Goal: Information Seeking & Learning: Learn about a topic

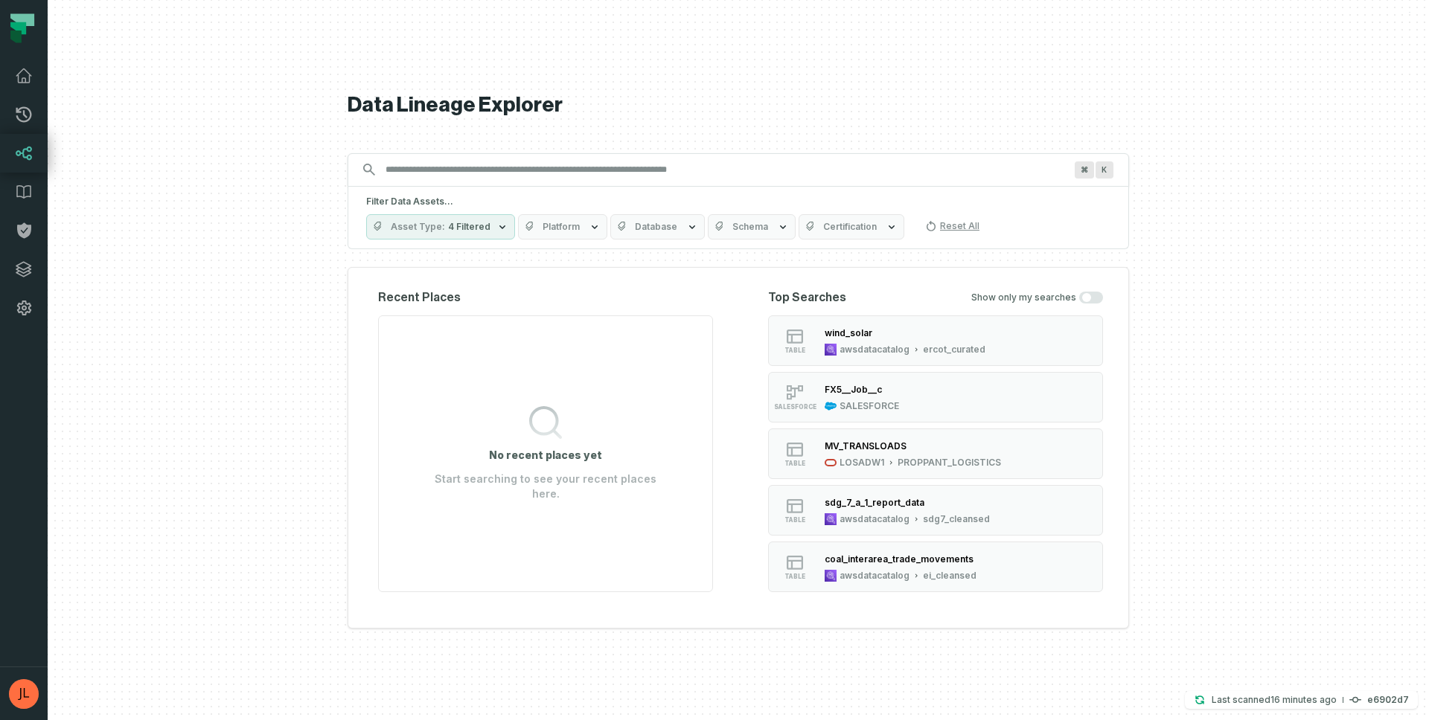
click at [16, 20] on icon at bounding box center [22, 19] width 24 height 13
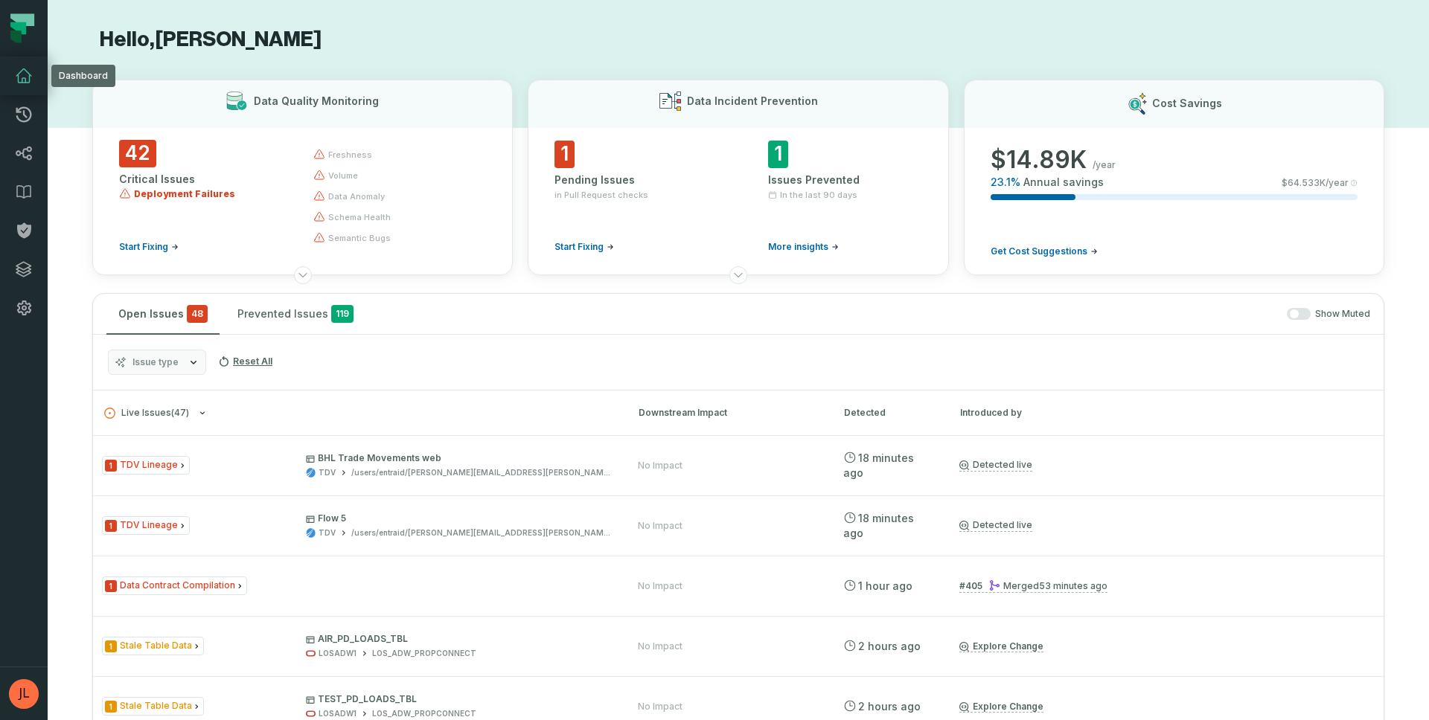
click at [31, 71] on icon at bounding box center [24, 76] width 18 height 18
click at [20, 83] on icon at bounding box center [23, 75] width 15 height 13
click at [22, 154] on icon at bounding box center [24, 153] width 18 height 18
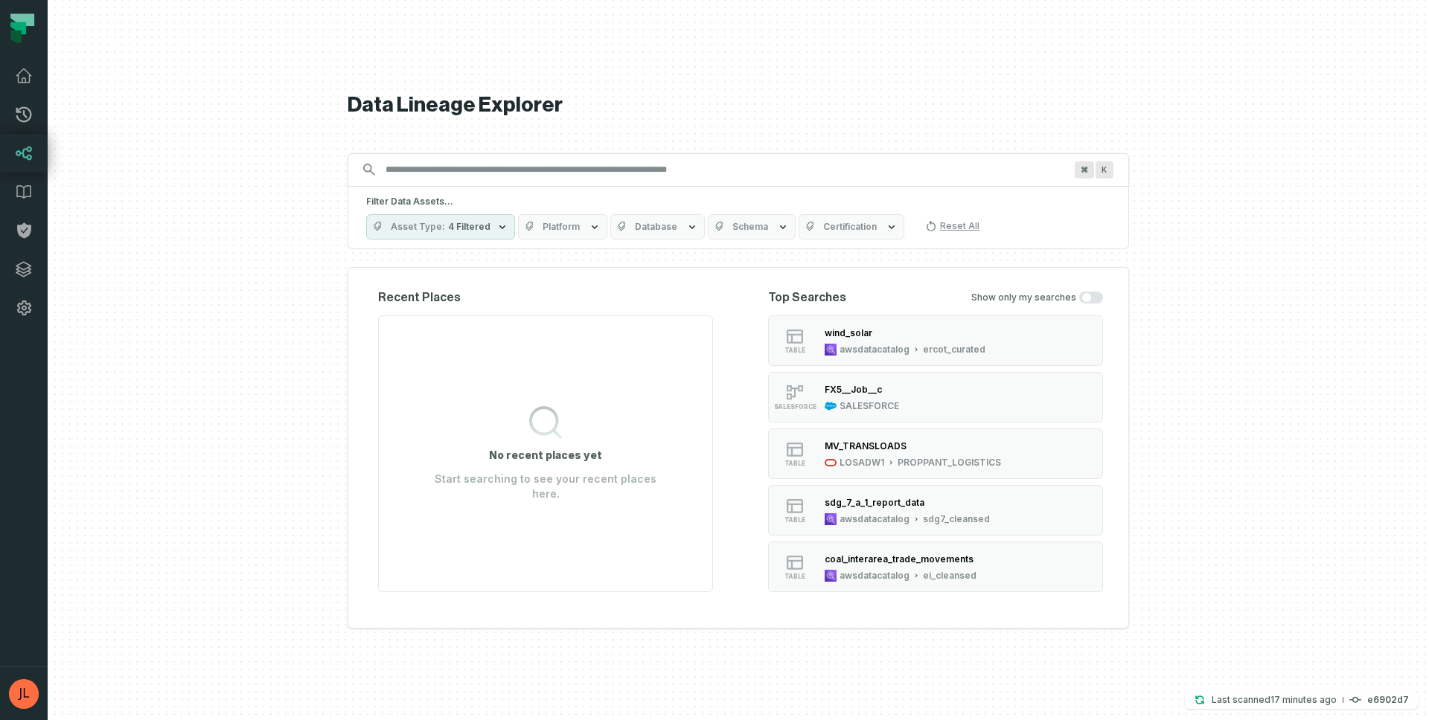
click at [425, 174] on input "Discovery Provider cmdk menu" at bounding box center [725, 170] width 697 height 24
click at [905, 441] on div "MV_TRANSLOADS" at bounding box center [913, 446] width 176 height 15
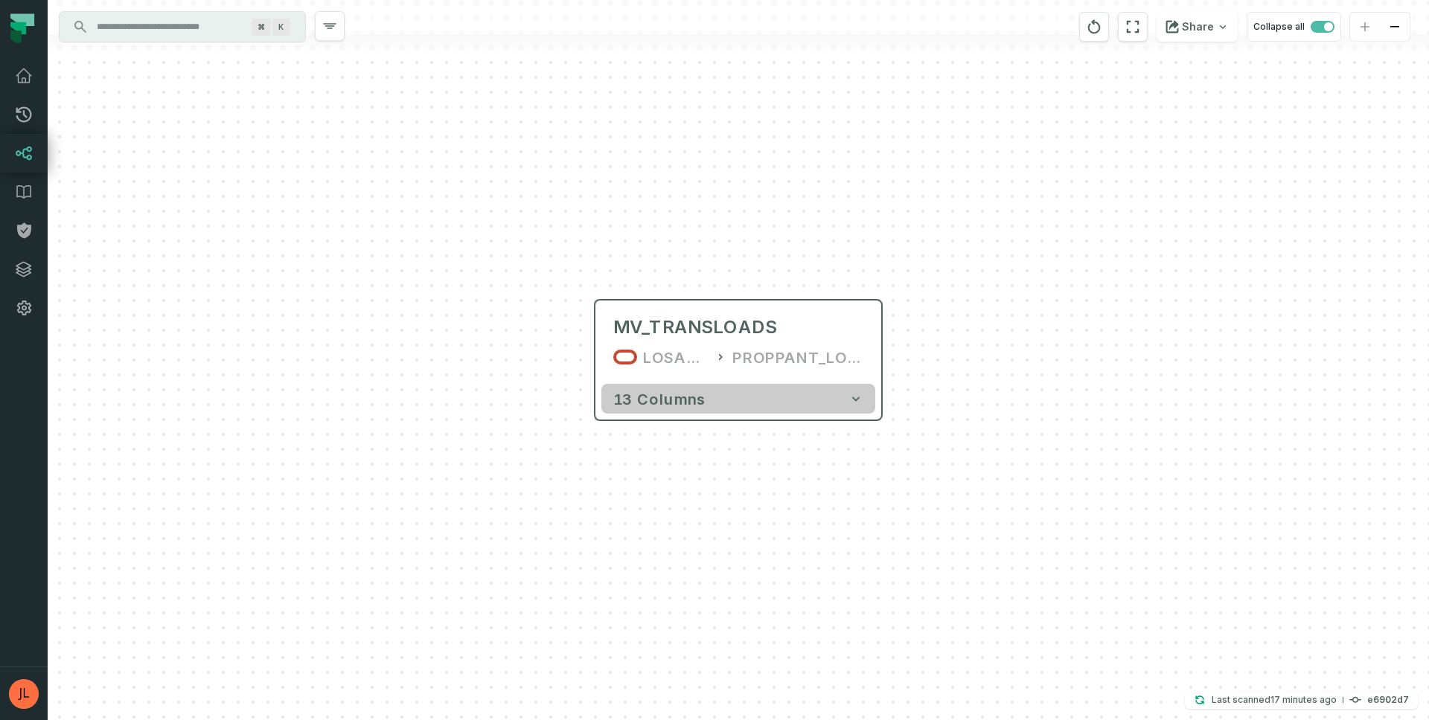
click at [851, 403] on icon "button" at bounding box center [855, 398] width 15 height 15
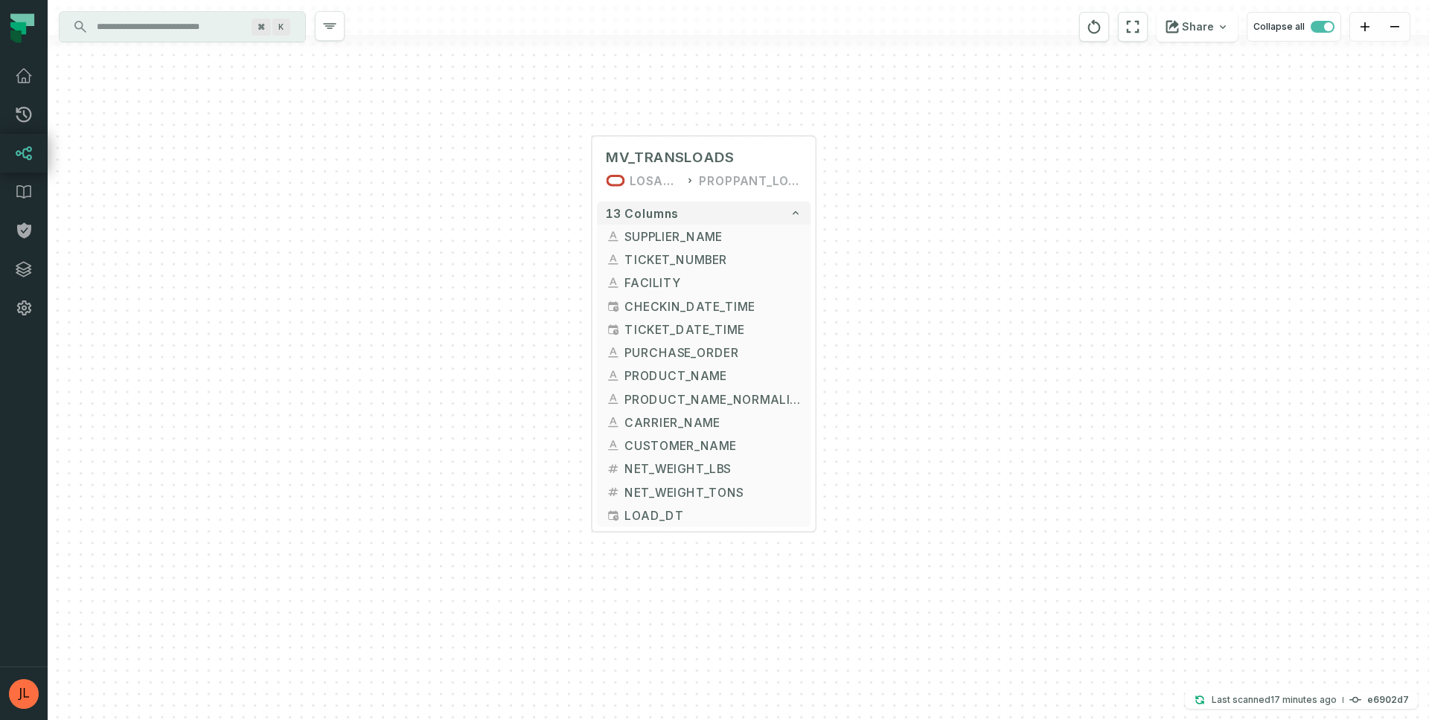
drag, startPoint x: 1058, startPoint y: 491, endPoint x: 997, endPoint y: 307, distance: 194.2
click at [997, 307] on div "+ MV_TRANSLOADS LOSADW1 PROPPANT_LOGISTICS + 13 columns + SUPPLIER_NAME + + TIC…" at bounding box center [738, 360] width 1381 height 720
click at [688, 240] on span "SUPPLIER_NAME" at bounding box center [712, 236] width 176 height 17
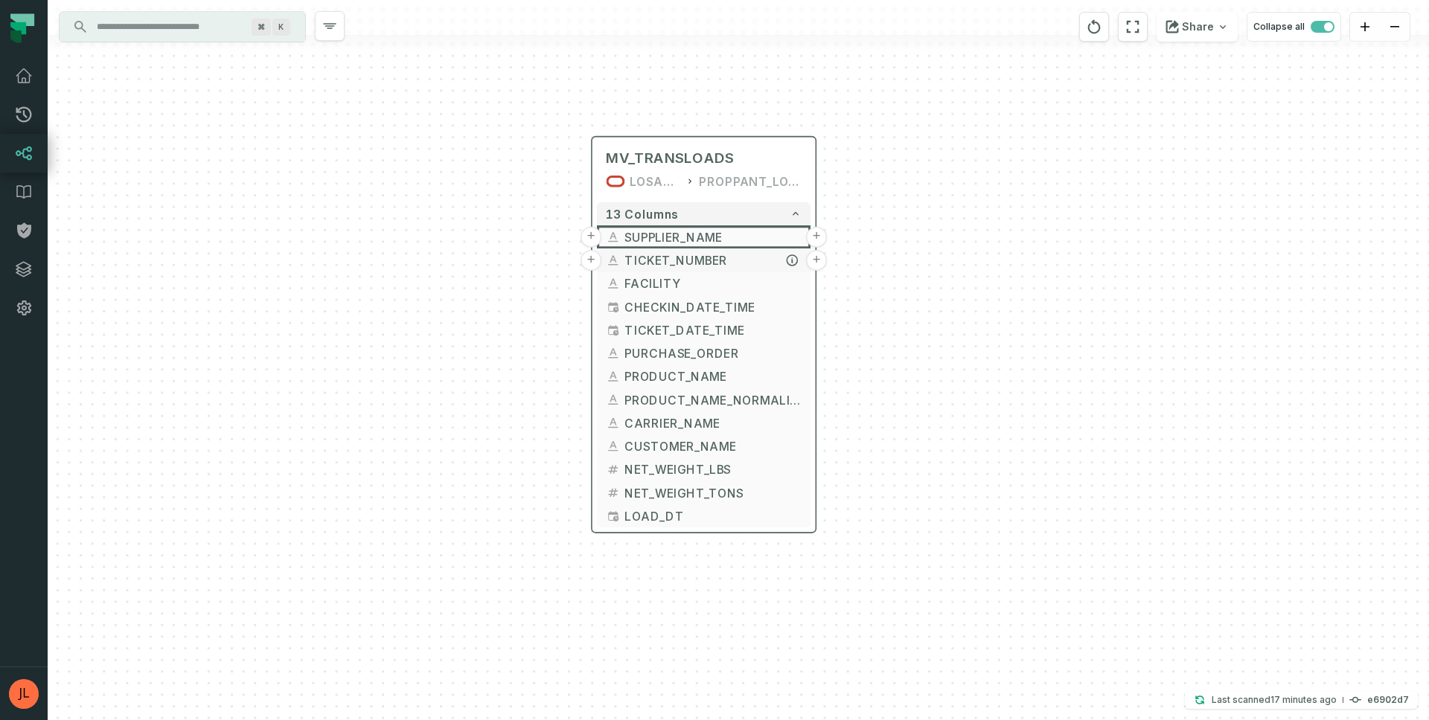
click at [688, 259] on span "TICKET_NUMBER" at bounding box center [712, 260] width 176 height 17
click at [680, 284] on span "FACILITY" at bounding box center [712, 283] width 176 height 17
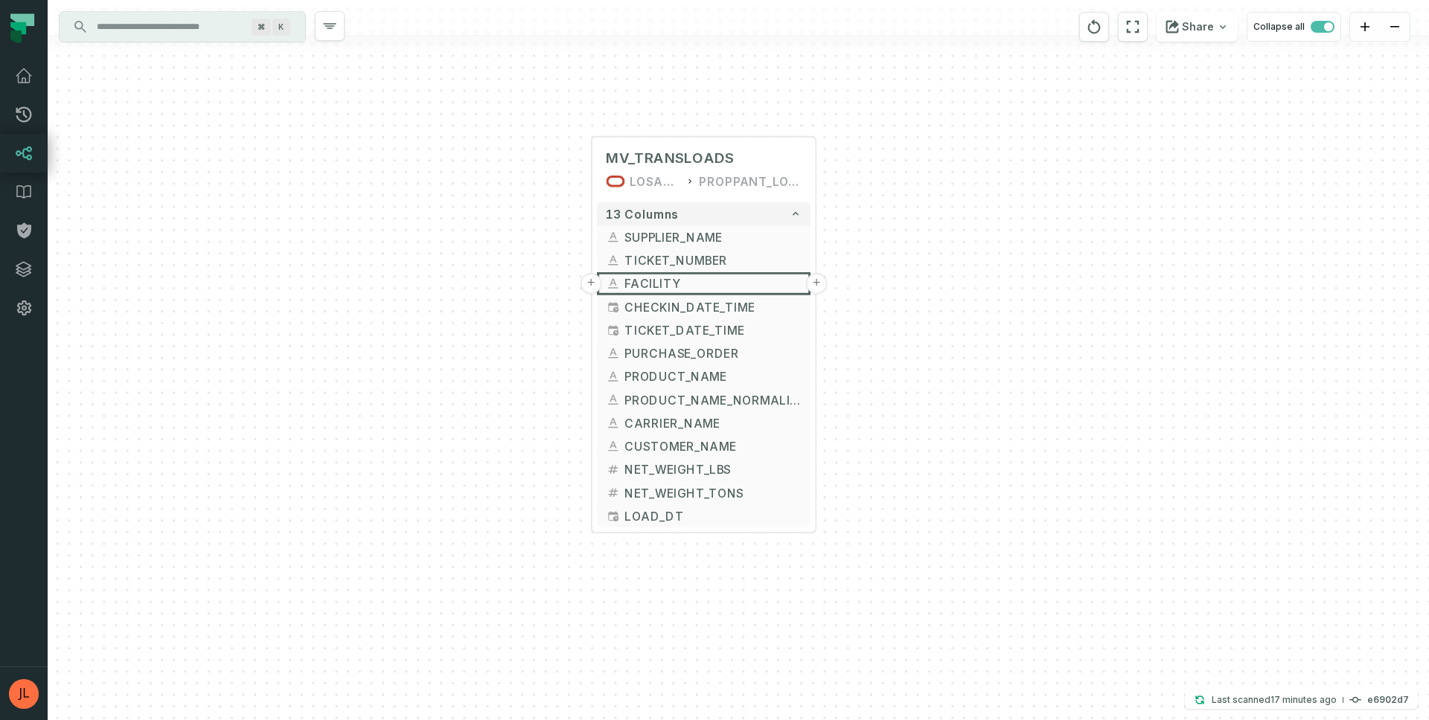
click at [1110, 284] on div "+ MV_TRANSLOADS LOSADW1 PROPPANT_LOGISTICS + 13 columns + SUPPLIER_NAME + + TIC…" at bounding box center [738, 360] width 1381 height 720
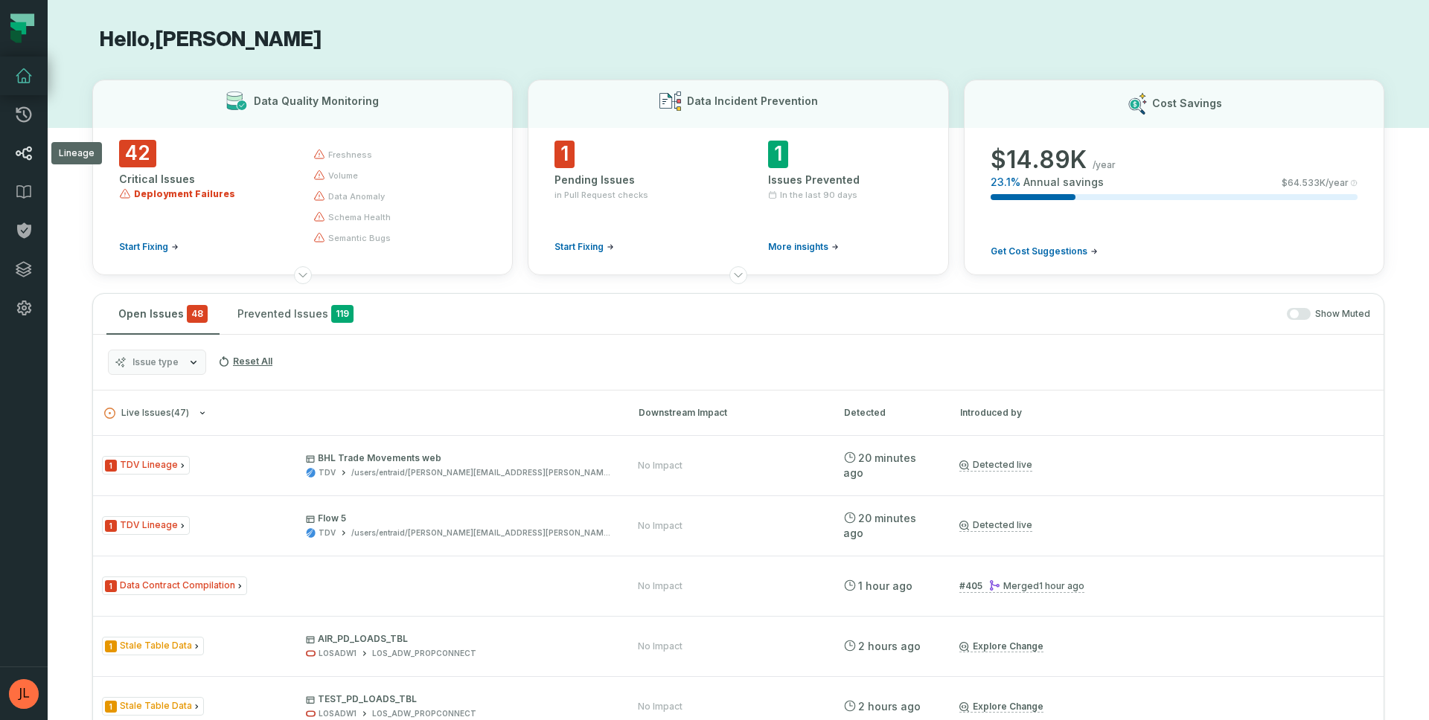
click at [15, 146] on icon at bounding box center [24, 153] width 18 height 18
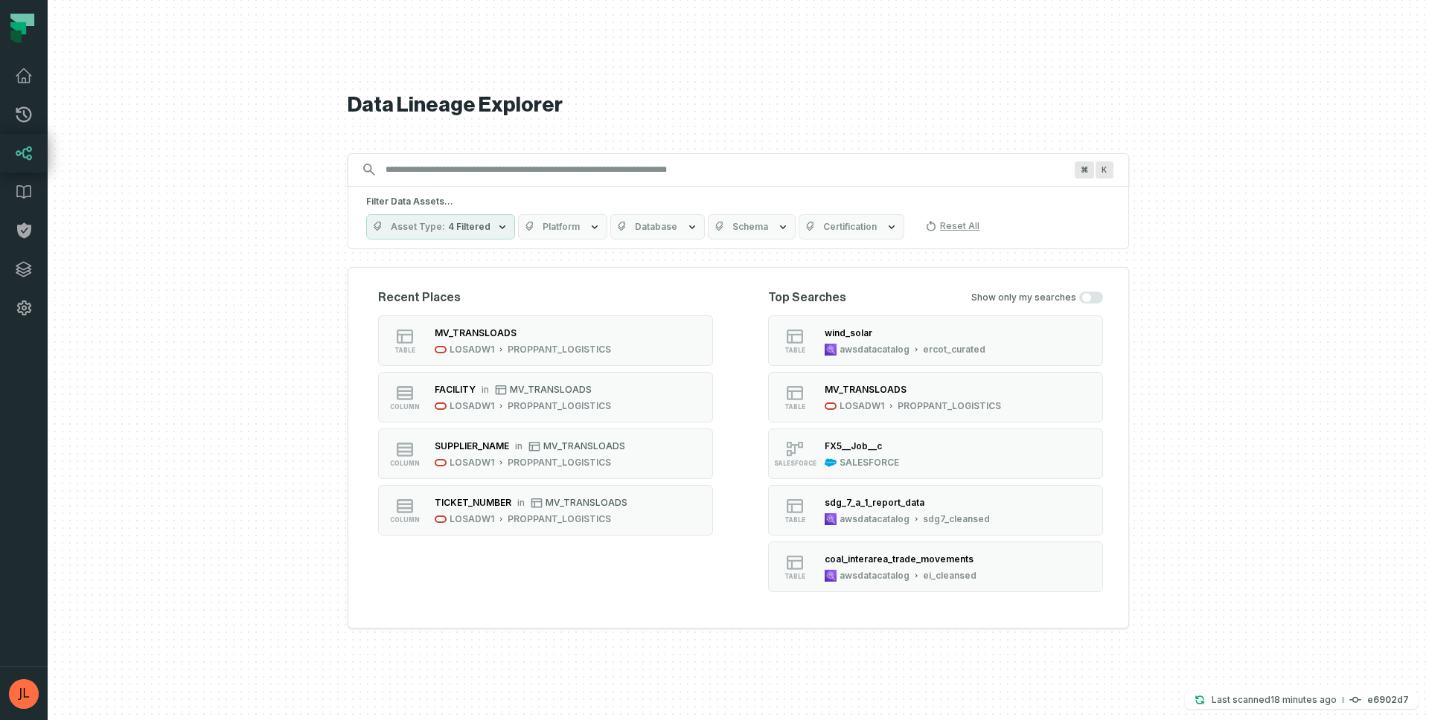
click at [1092, 294] on button "button" at bounding box center [1091, 298] width 24 height 12
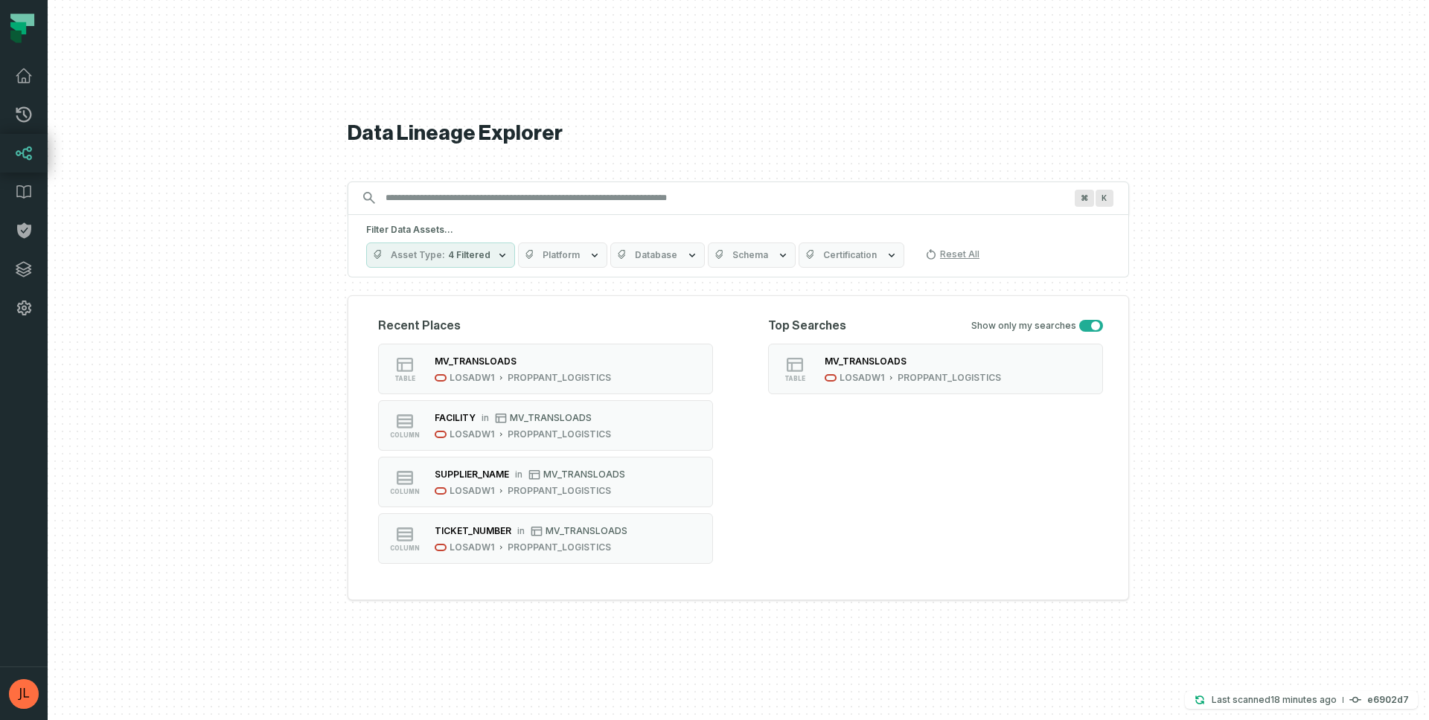
click at [1090, 327] on button "button" at bounding box center [1091, 326] width 24 height 12
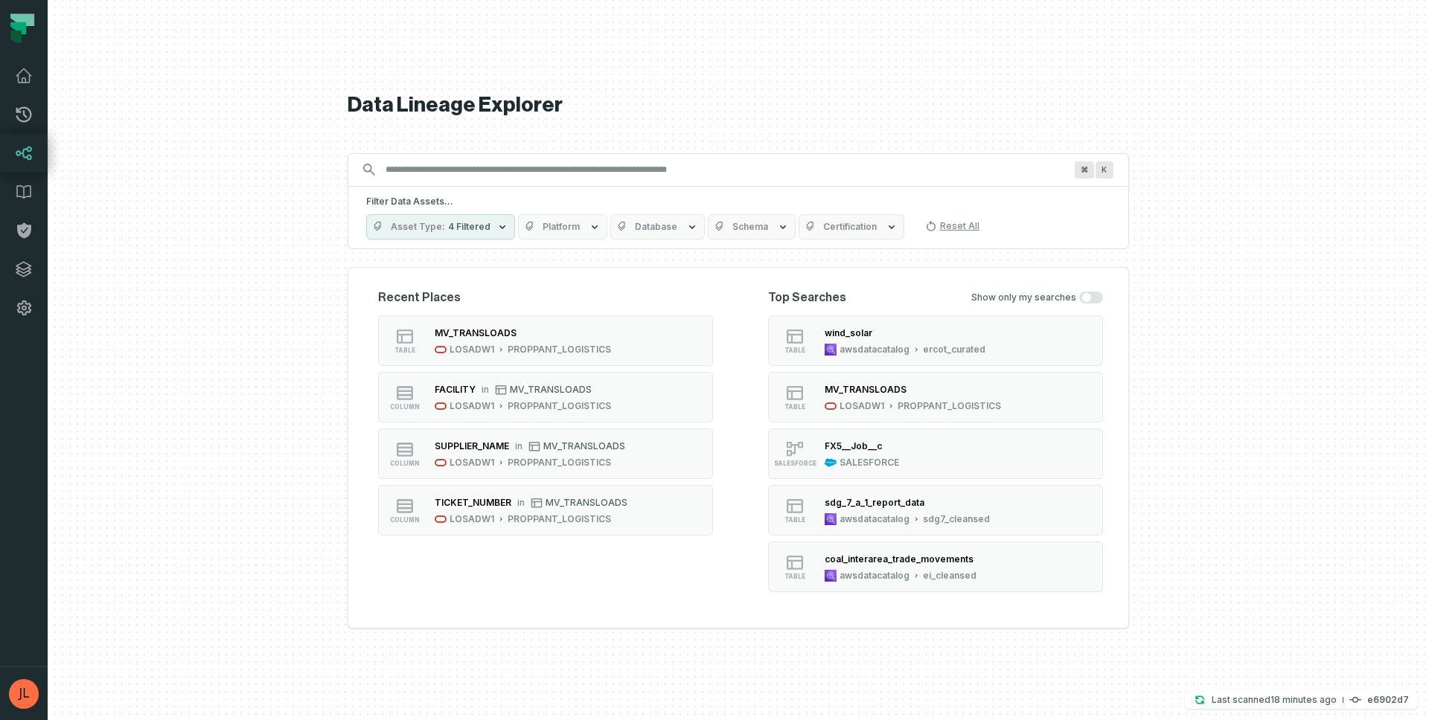
click at [588, 236] on button "Platform" at bounding box center [562, 226] width 89 height 25
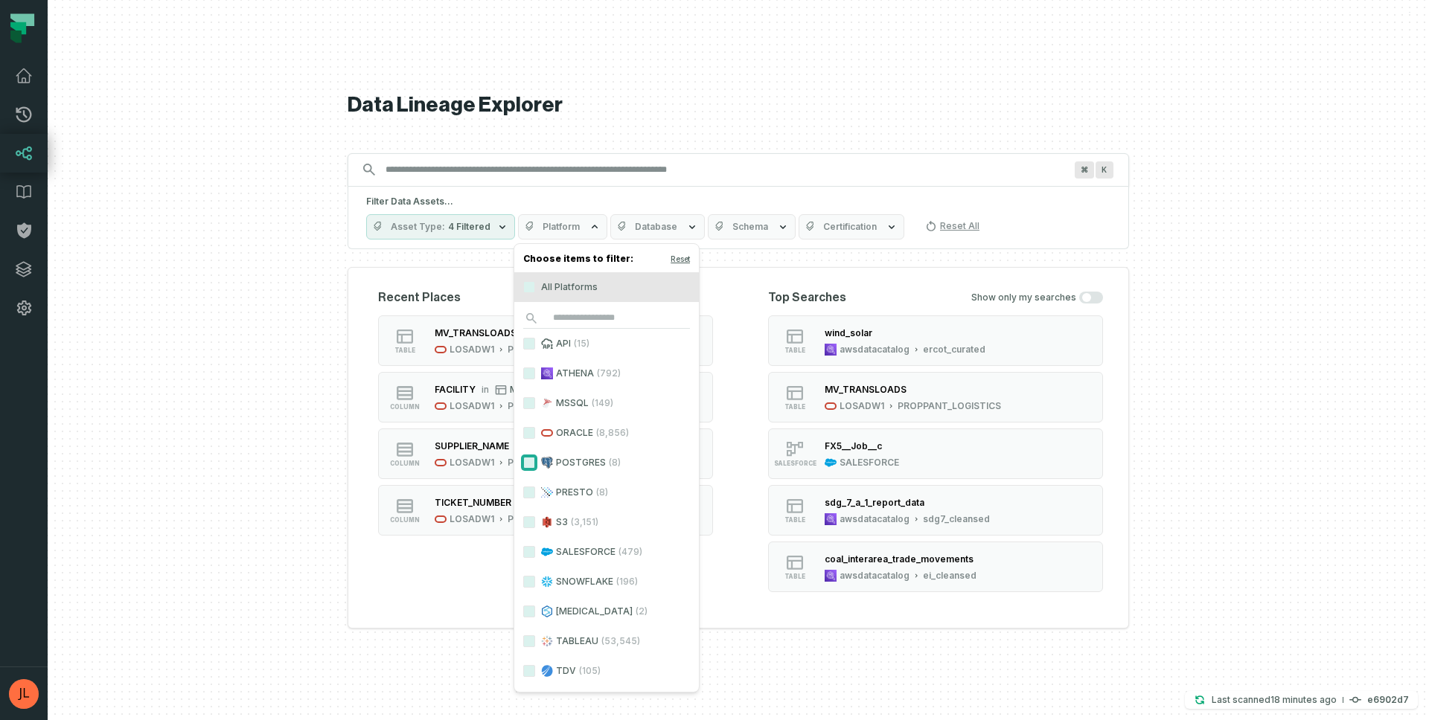
click at [528, 463] on button "POSTGRES (8)" at bounding box center [529, 463] width 12 height 12
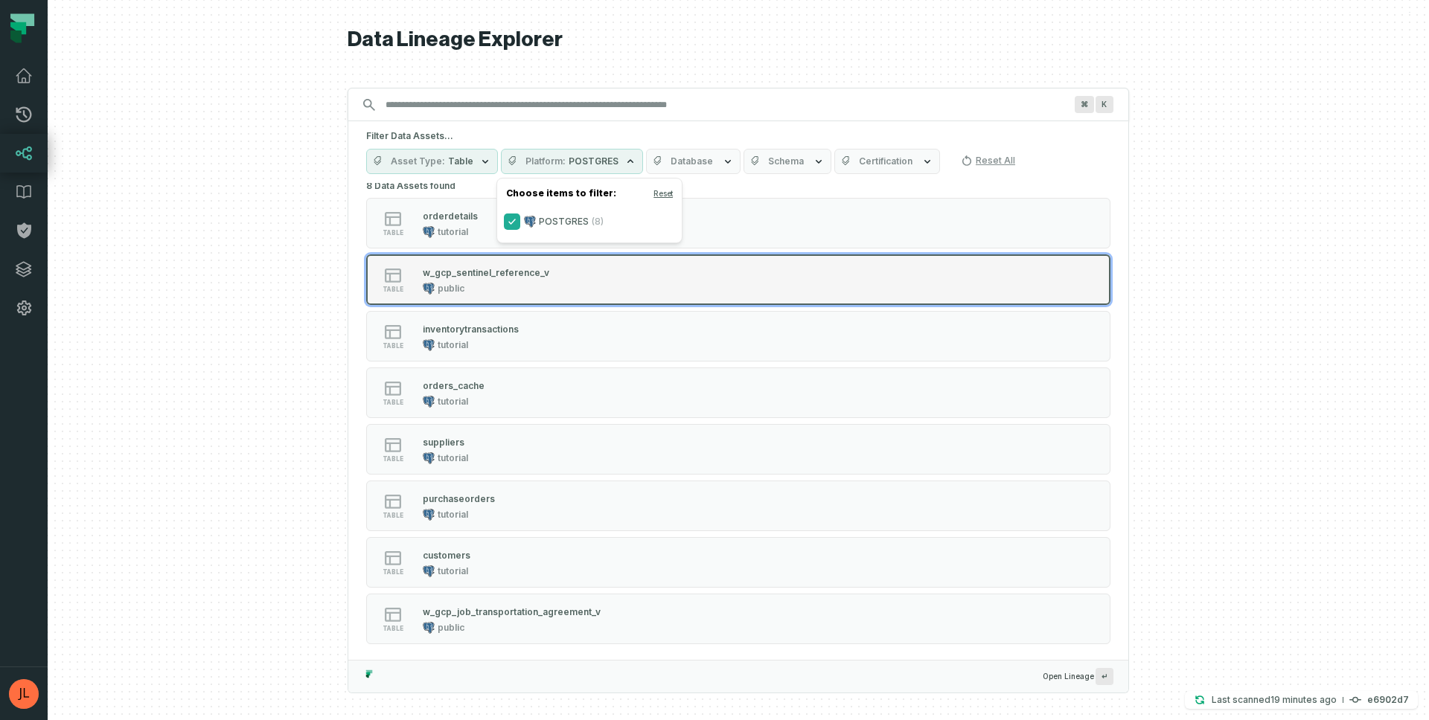
scroll to position [11, 0]
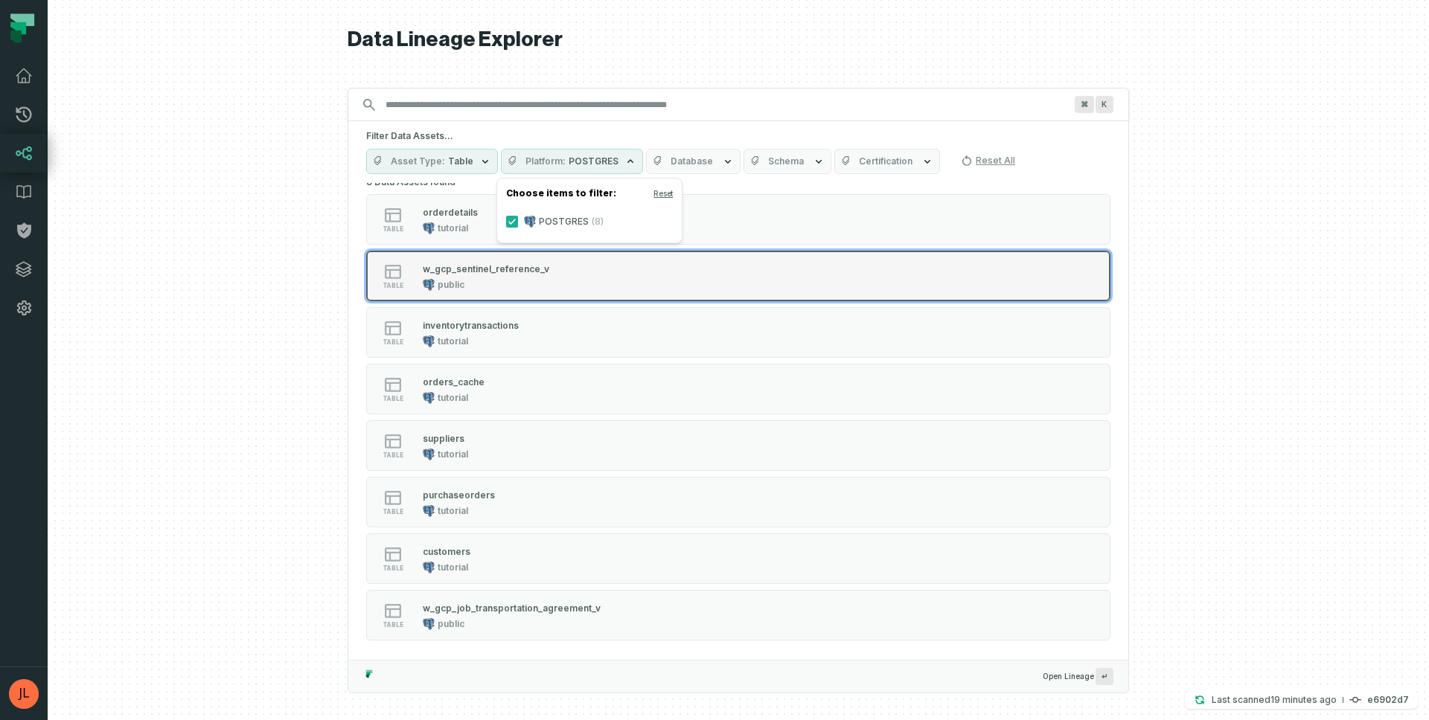
click at [464, 276] on div "w_gcp_sentinel_reference_v public" at bounding box center [486, 276] width 138 height 30
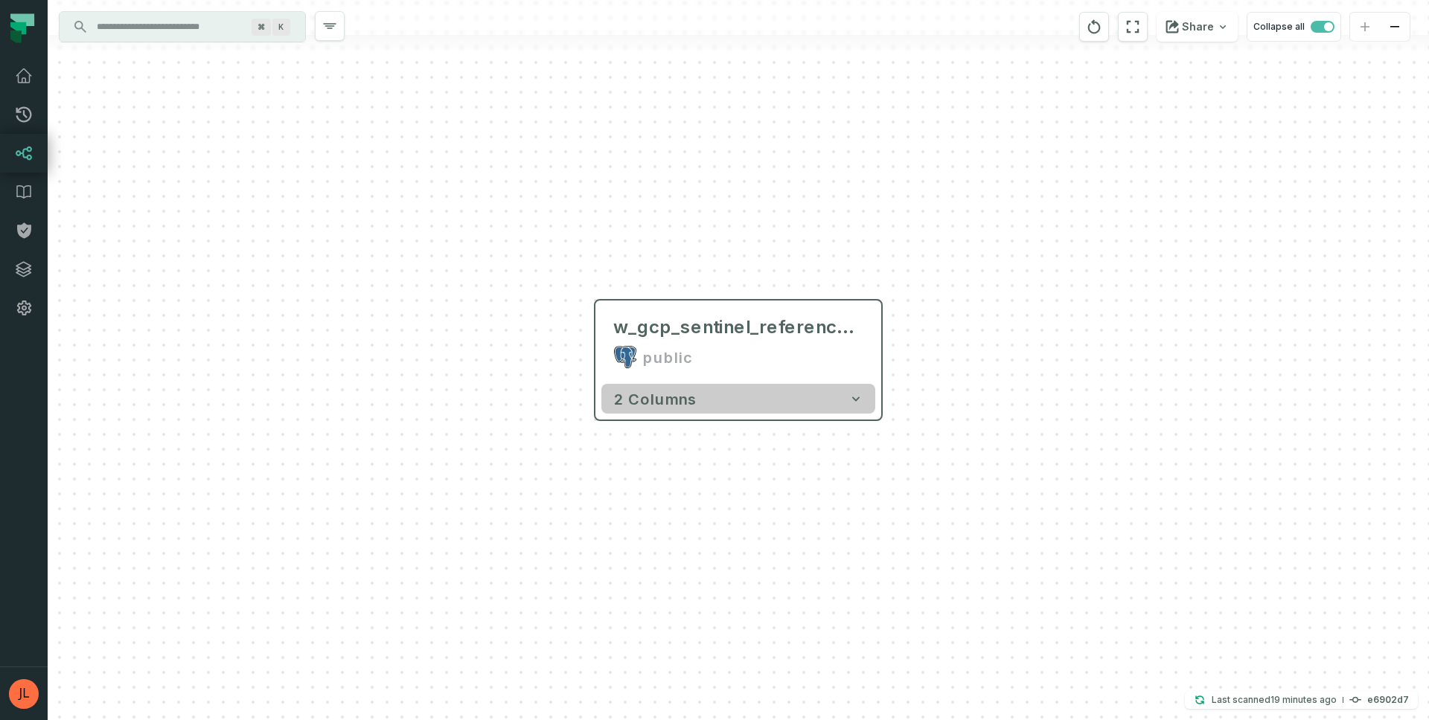
click at [723, 387] on button "2 columns" at bounding box center [738, 399] width 274 height 30
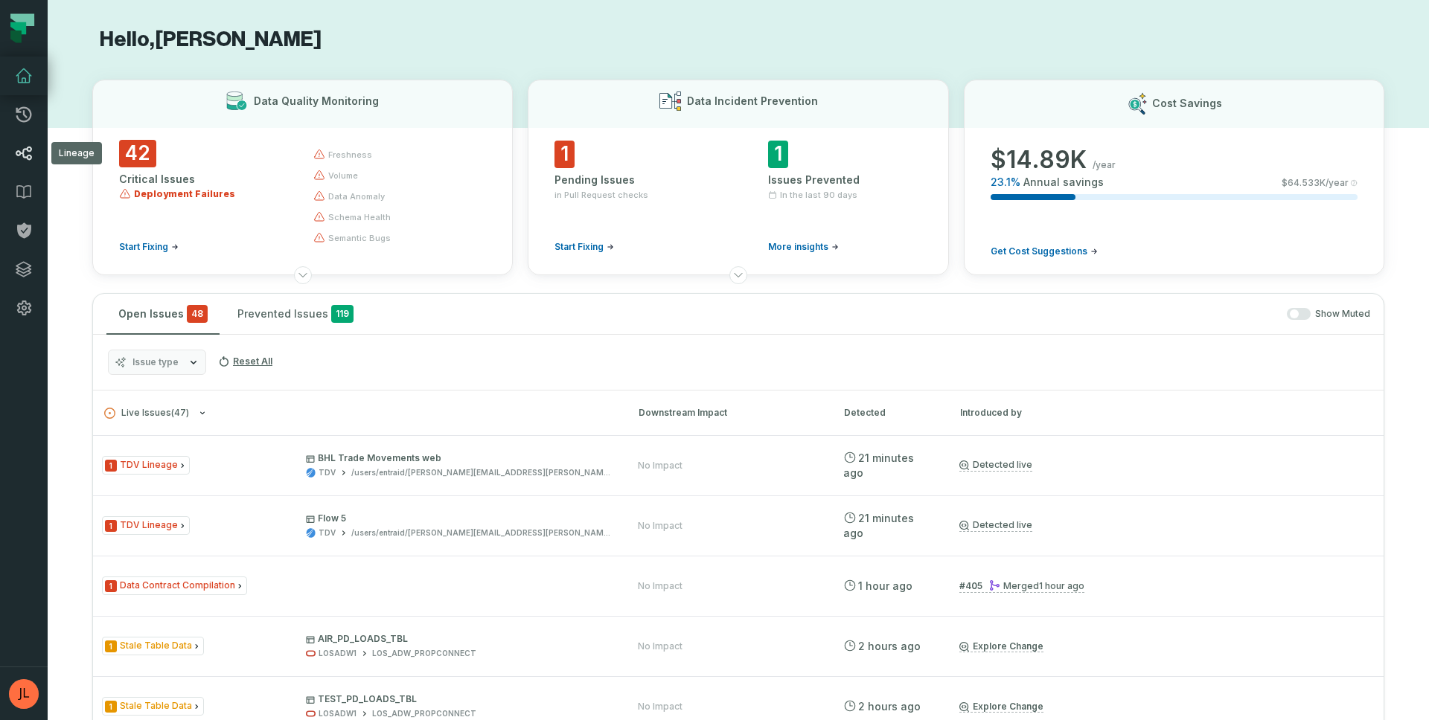
click at [25, 161] on icon at bounding box center [24, 153] width 18 height 18
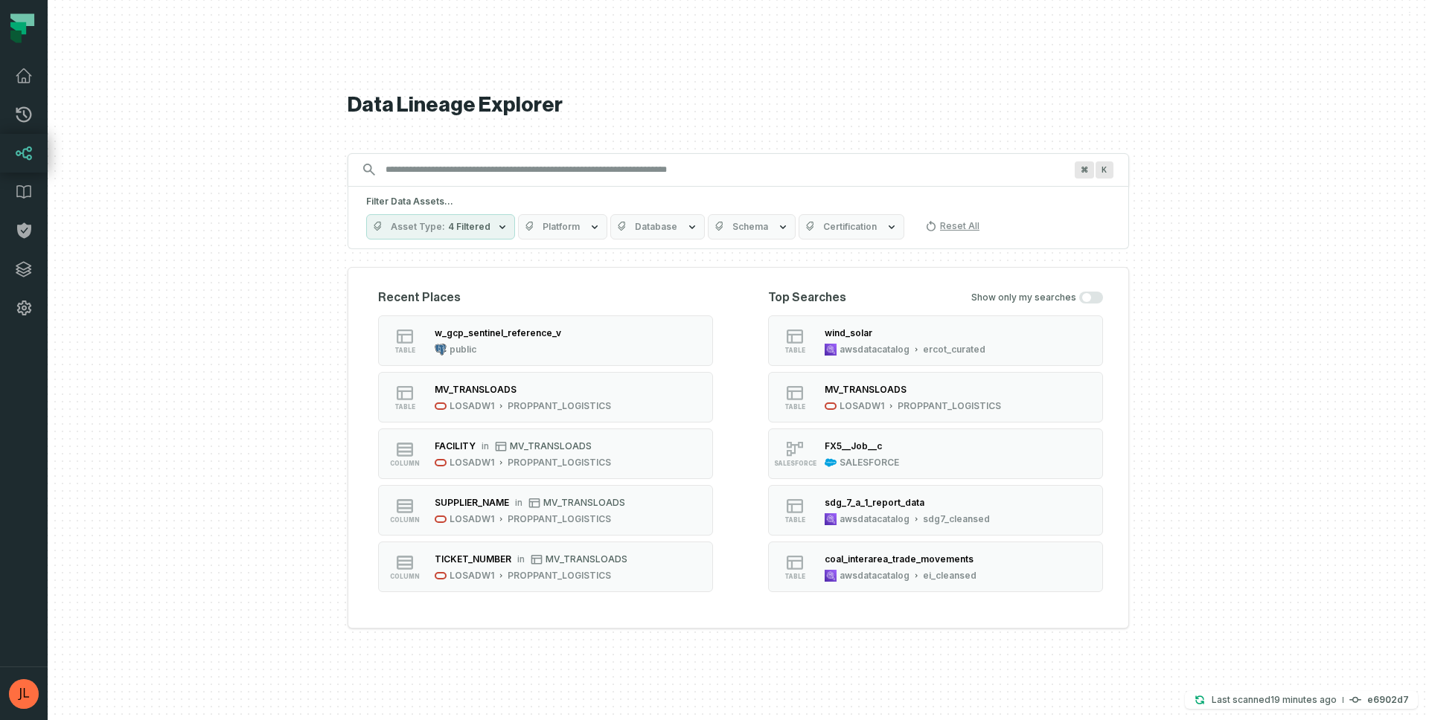
click at [508, 225] on button "Asset Type 4 Filtered" at bounding box center [440, 226] width 149 height 25
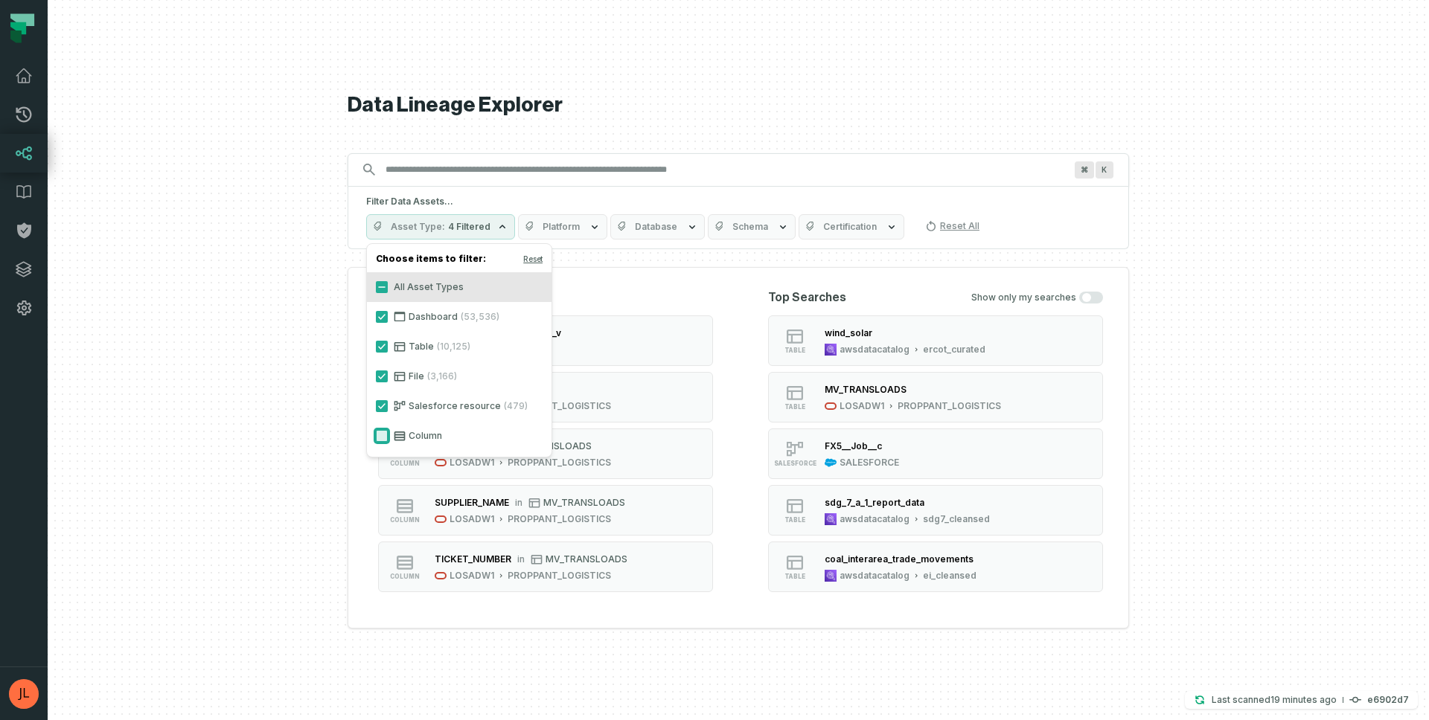
click at [383, 435] on button "Column" at bounding box center [382, 436] width 12 height 12
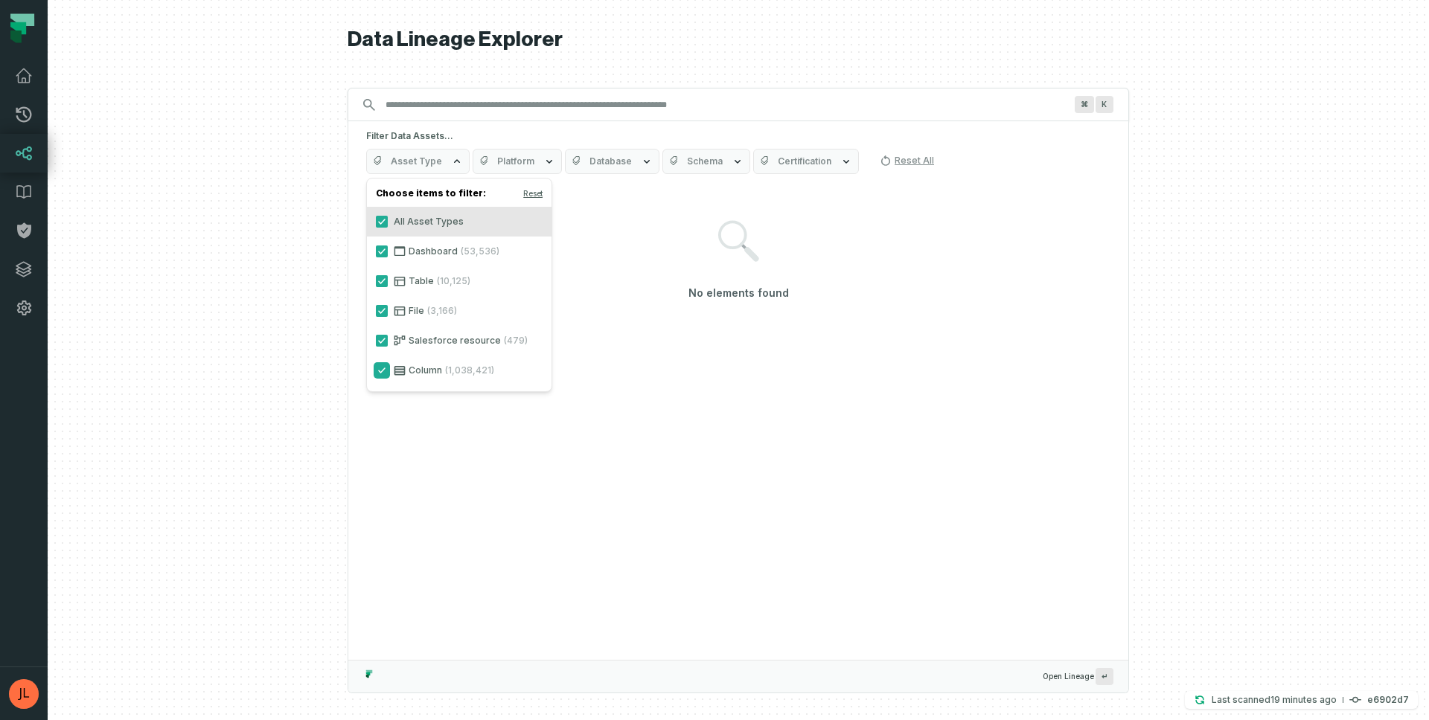
click at [381, 370] on button "Column (1,038,421)" at bounding box center [382, 371] width 12 height 12
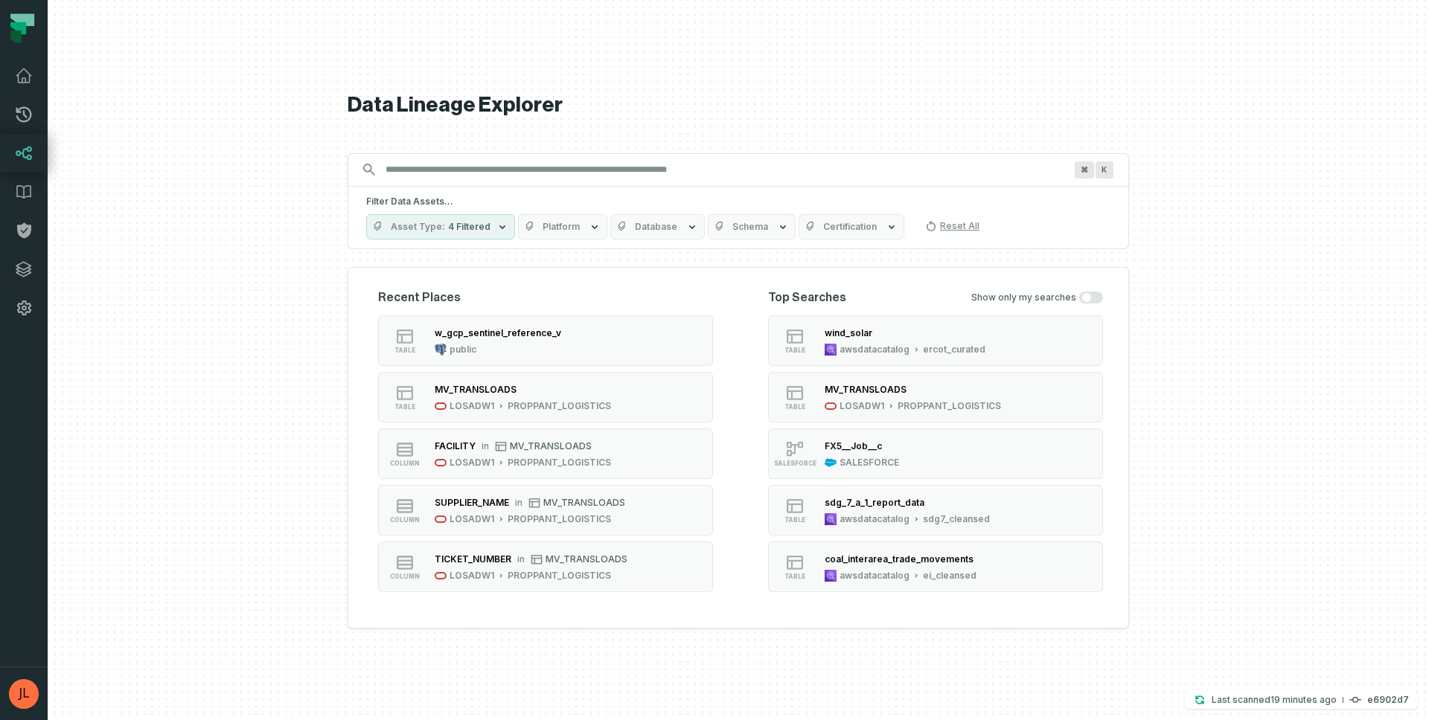
click at [592, 228] on icon "button" at bounding box center [595, 227] width 6 height 4
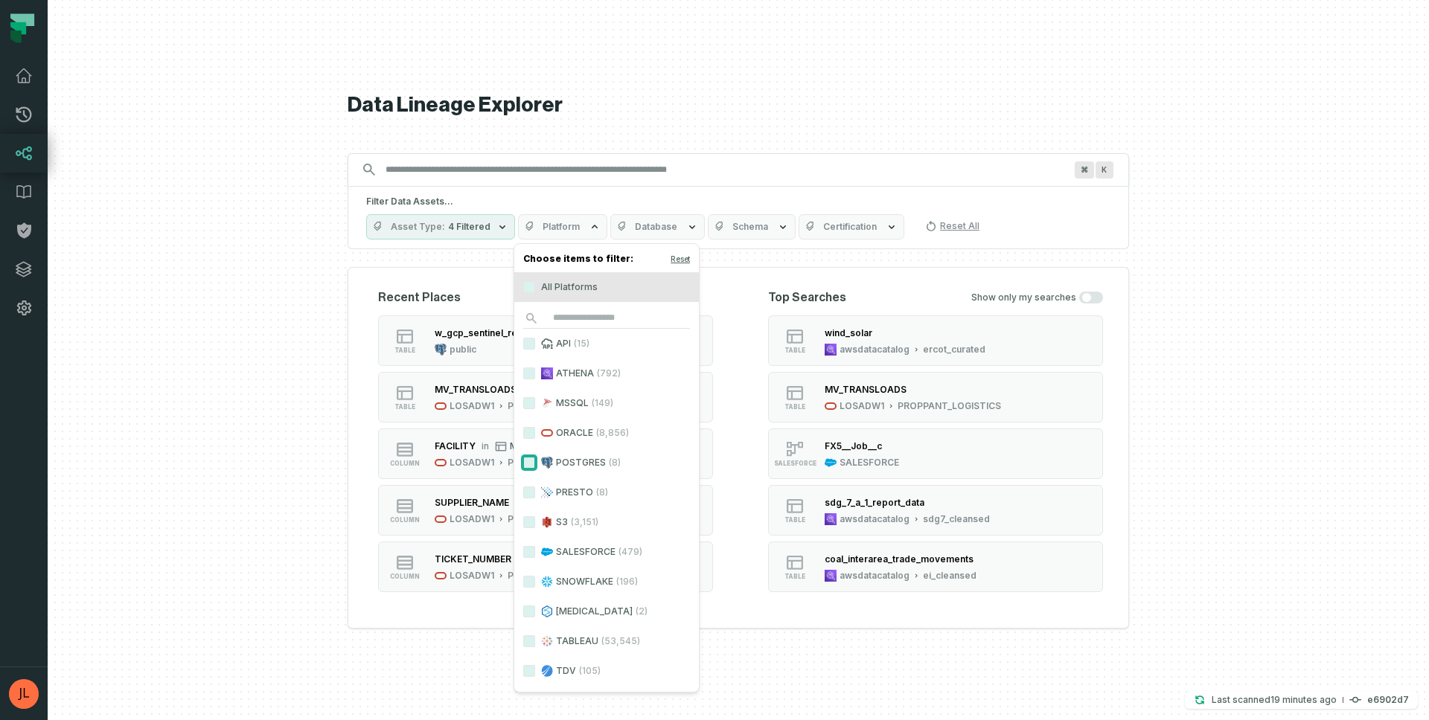
click at [527, 461] on button "POSTGRES (8)" at bounding box center [529, 463] width 12 height 12
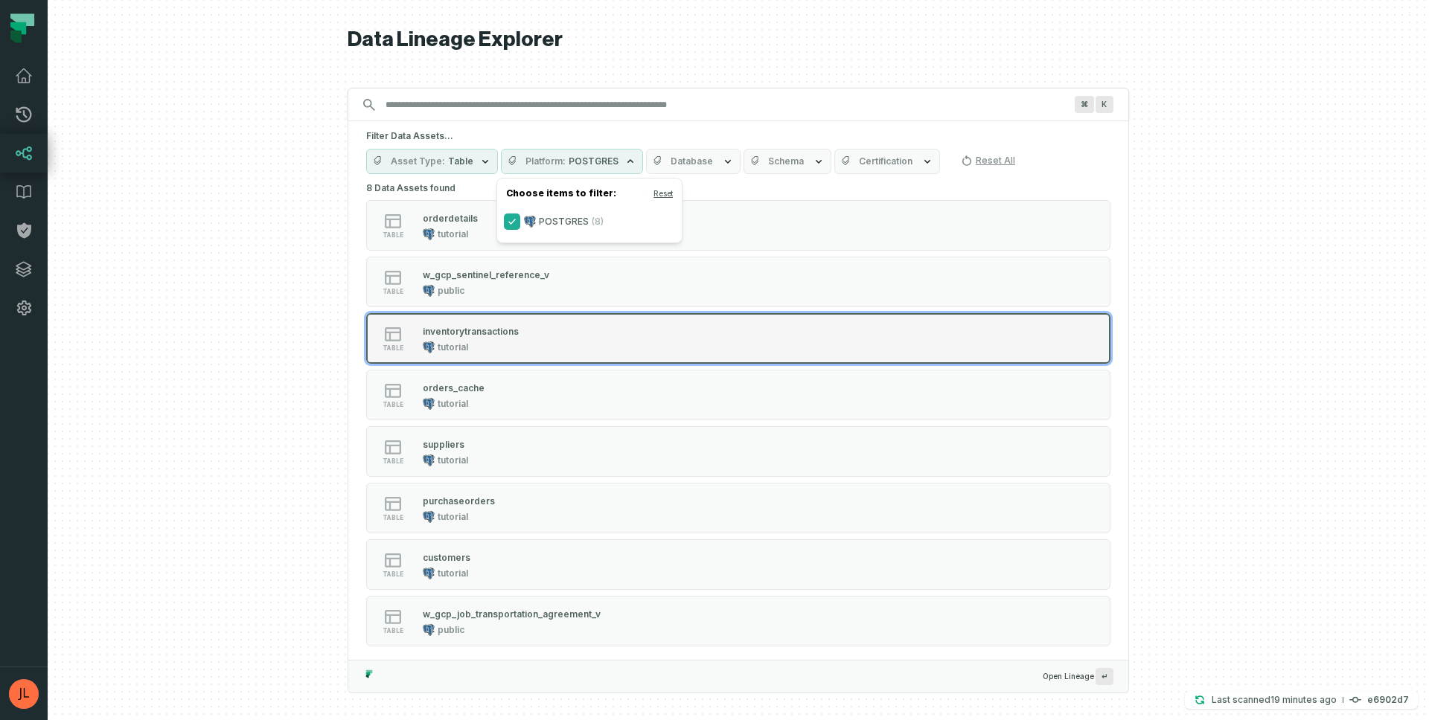
scroll to position [11, 0]
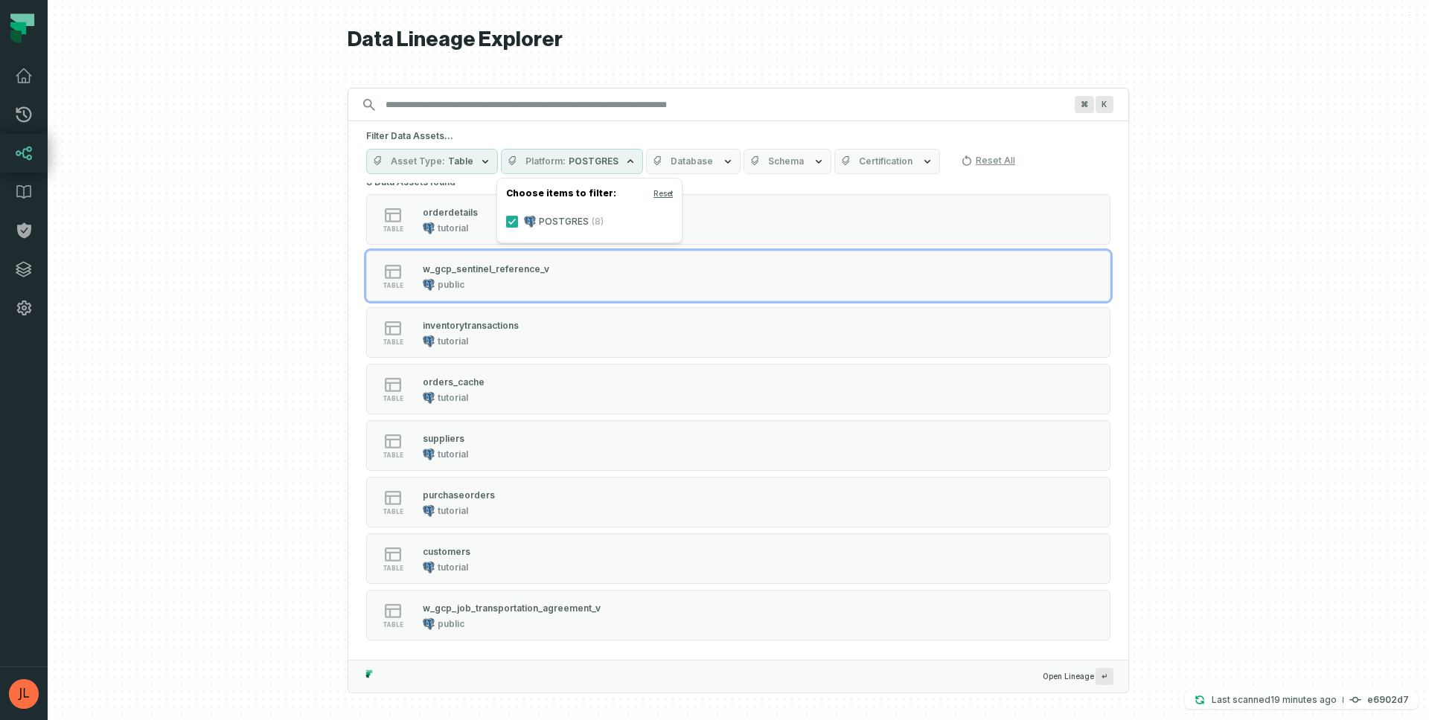
click at [282, 242] on div at bounding box center [738, 360] width 1381 height 720
